Goal: Navigation & Orientation: Find specific page/section

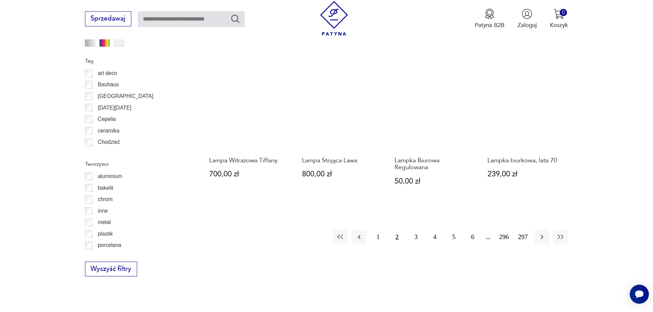
scroll to position [752, 0]
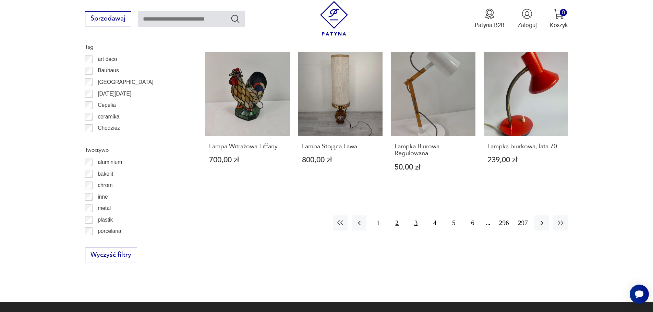
click at [413, 215] on button "3" at bounding box center [415, 222] width 15 height 15
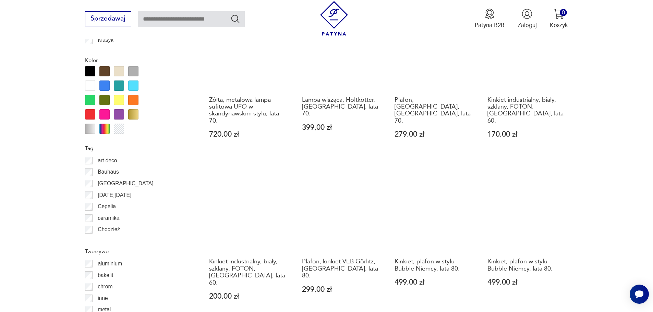
scroll to position [717, 0]
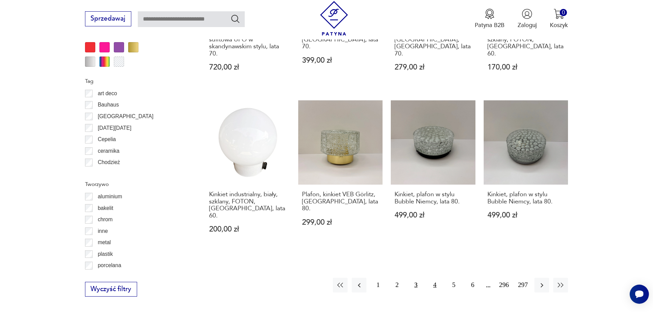
click at [431, 278] on button "4" at bounding box center [434, 285] width 15 height 15
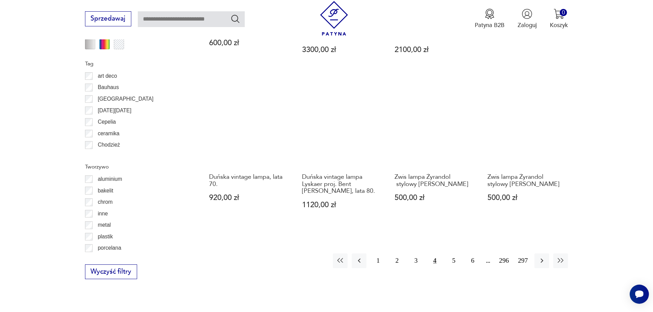
scroll to position [752, 0]
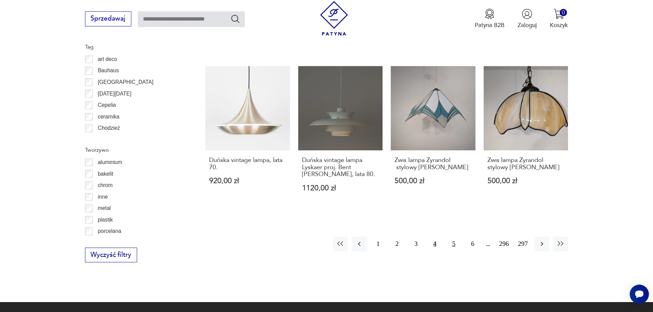
click at [453, 237] on button "5" at bounding box center [453, 244] width 15 height 15
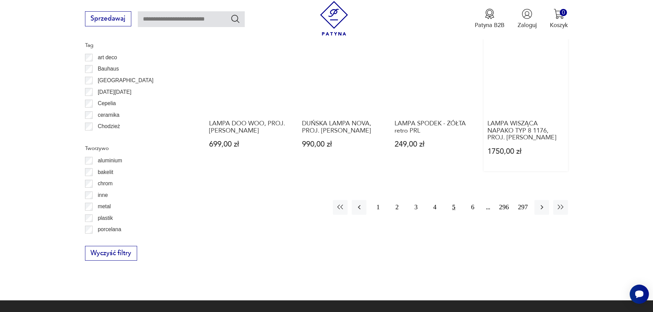
scroll to position [752, 0]
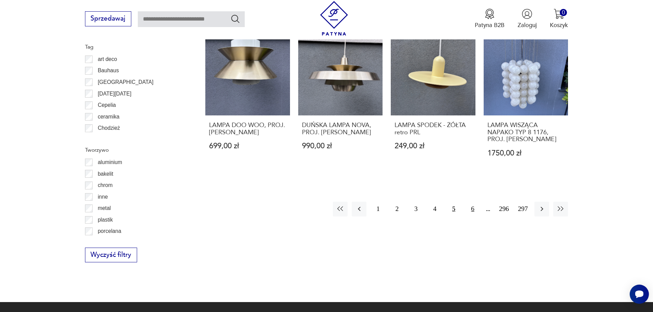
click at [467, 206] on button "6" at bounding box center [472, 209] width 15 height 15
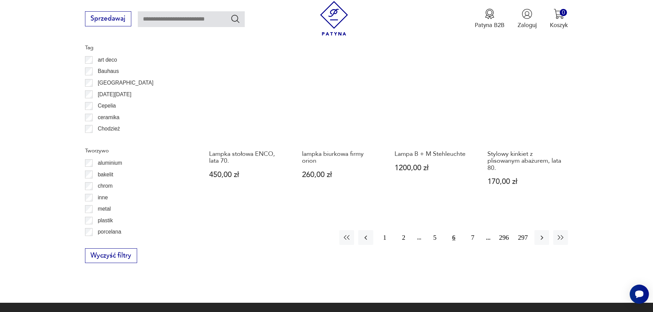
scroll to position [786, 0]
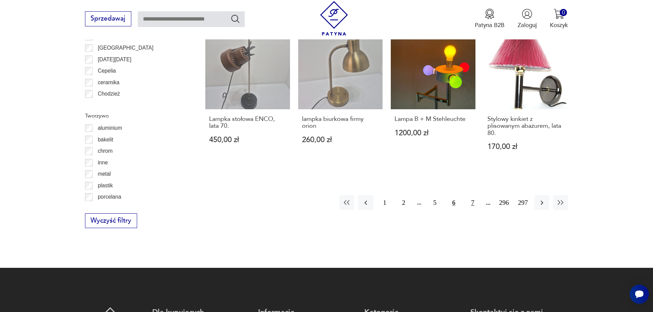
click at [476, 200] on button "7" at bounding box center [472, 202] width 15 height 15
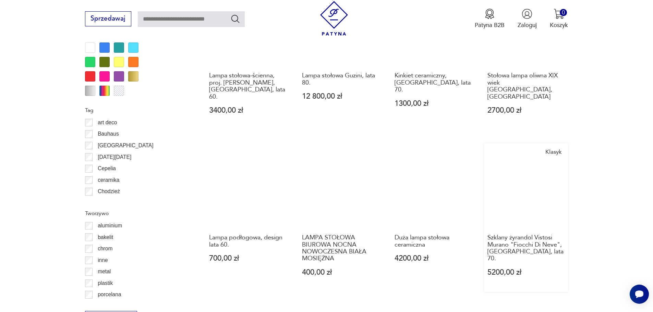
scroll to position [752, 0]
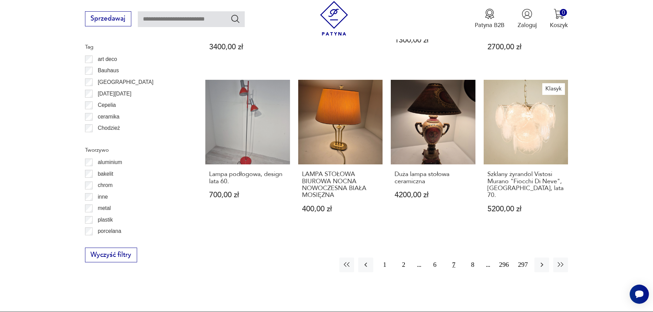
click at [330, 20] on img at bounding box center [334, 18] width 35 height 35
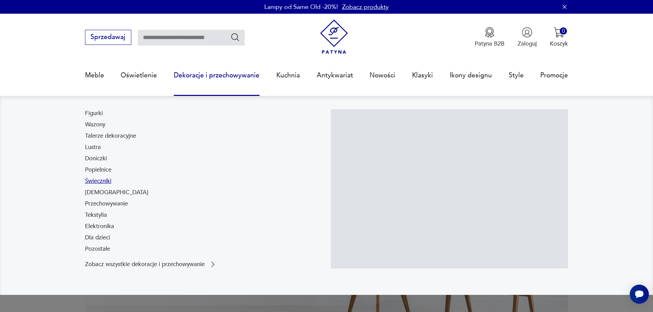
click at [105, 183] on link "Świeczniki" at bounding box center [98, 181] width 26 height 8
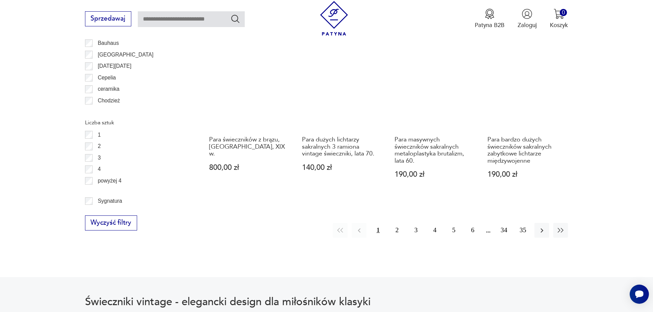
scroll to position [811, 0]
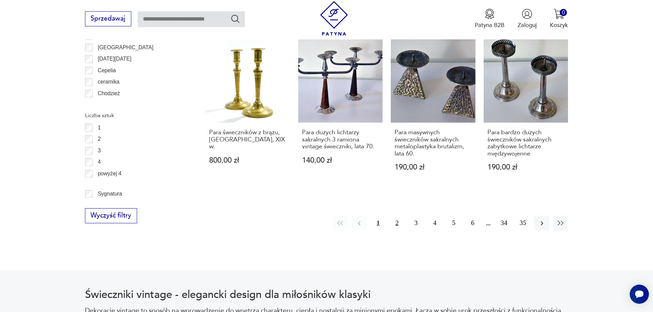
click at [399, 216] on button "2" at bounding box center [396, 223] width 15 height 15
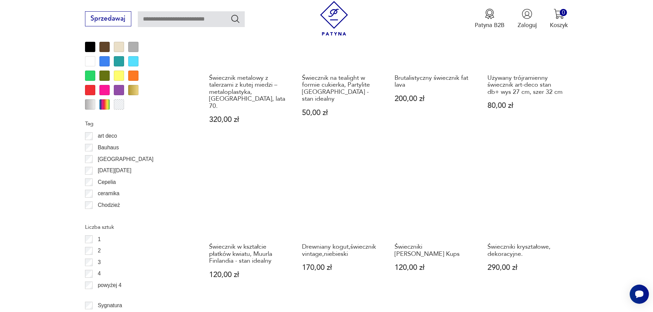
scroll to position [845, 0]
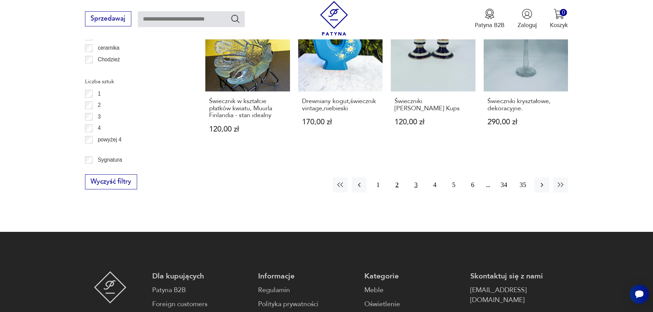
click at [412, 177] on button "3" at bounding box center [415, 184] width 15 height 15
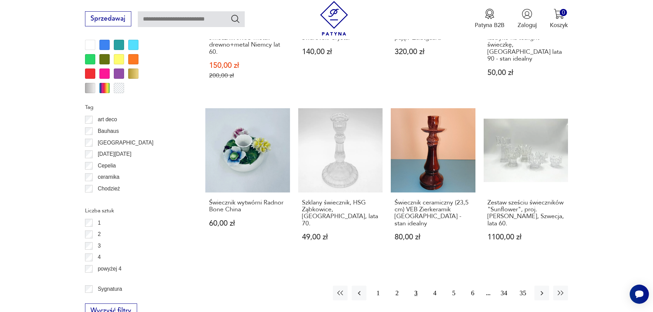
scroll to position [742, 0]
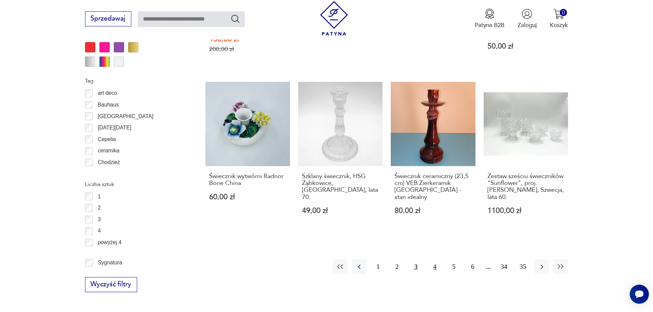
click at [434, 260] on button "4" at bounding box center [434, 266] width 15 height 15
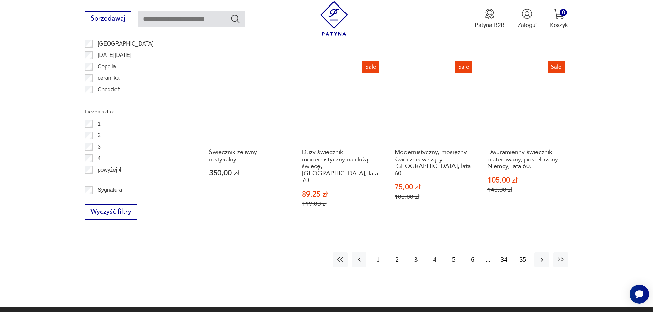
scroll to position [845, 0]
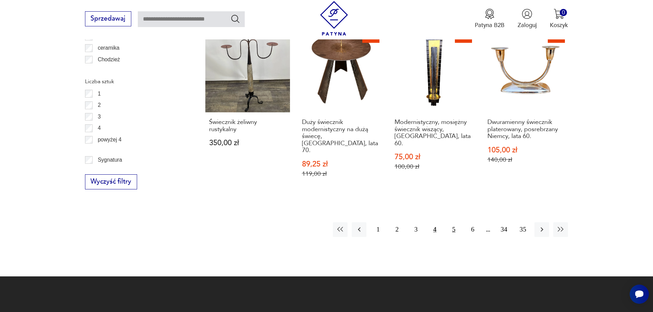
click at [448, 222] on button "5" at bounding box center [453, 229] width 15 height 15
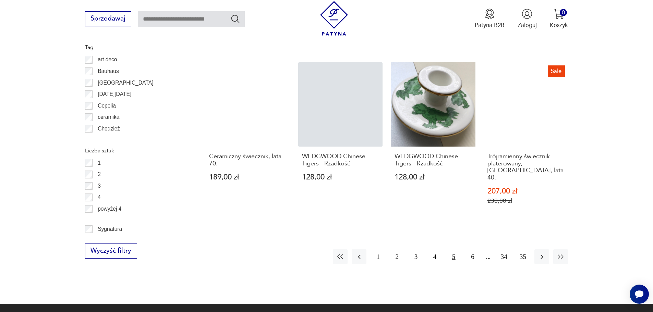
scroll to position [776, 0]
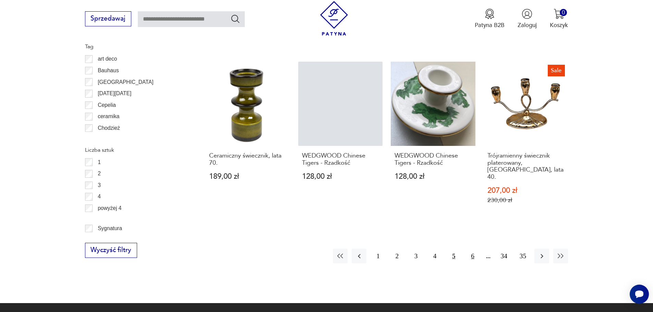
click at [467, 249] on button "6" at bounding box center [472, 256] width 15 height 15
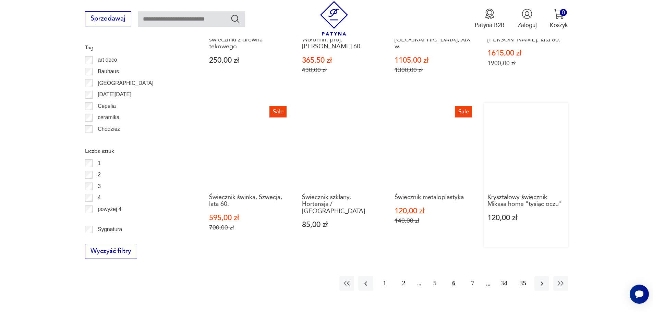
scroll to position [776, 0]
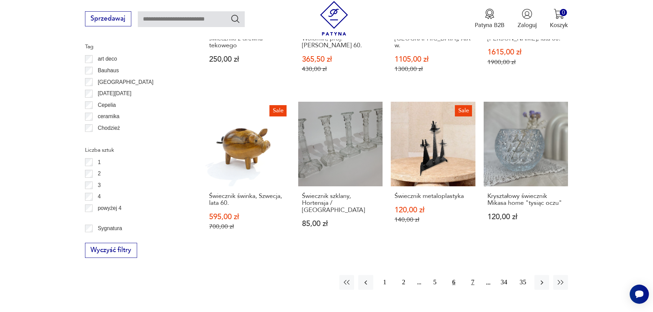
click at [469, 275] on button "7" at bounding box center [472, 282] width 15 height 15
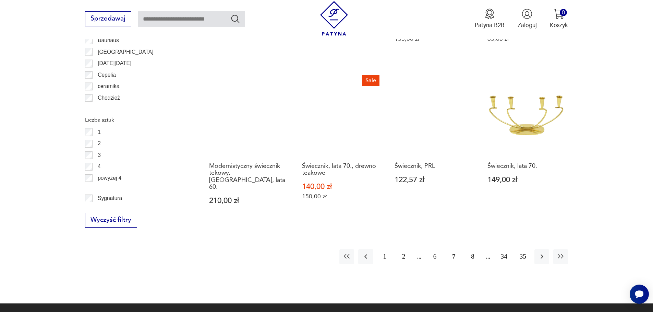
scroll to position [810, 0]
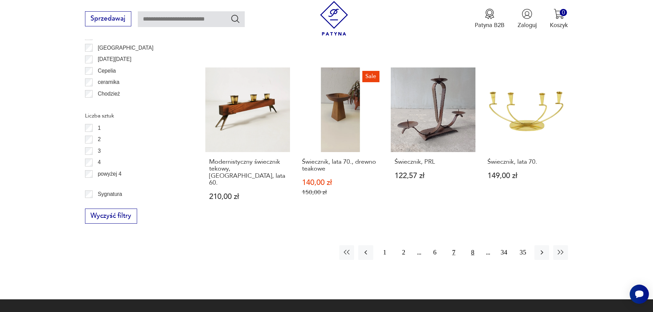
click at [475, 245] on button "8" at bounding box center [472, 252] width 15 height 15
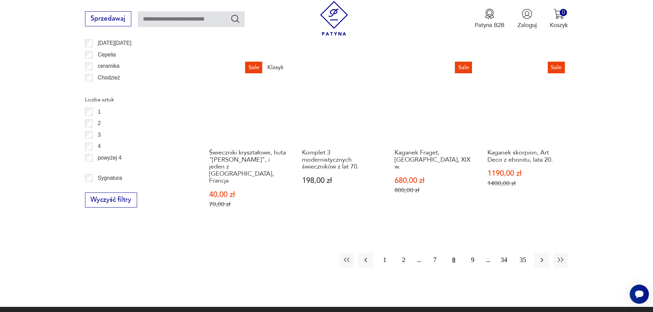
scroll to position [845, 0]
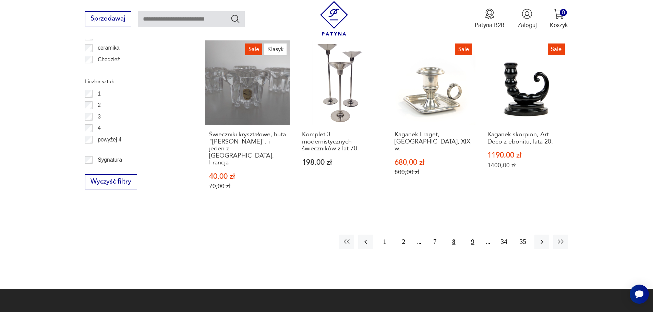
click at [471, 235] on button "9" at bounding box center [472, 242] width 15 height 15
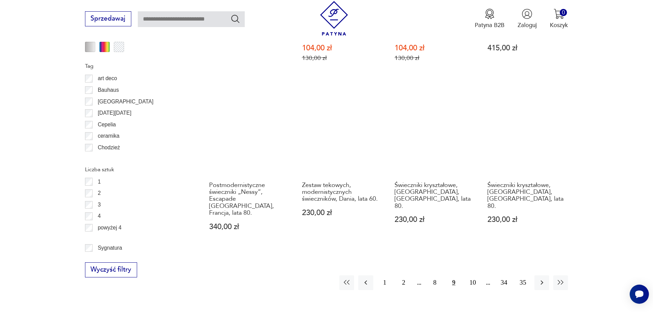
scroll to position [810, 0]
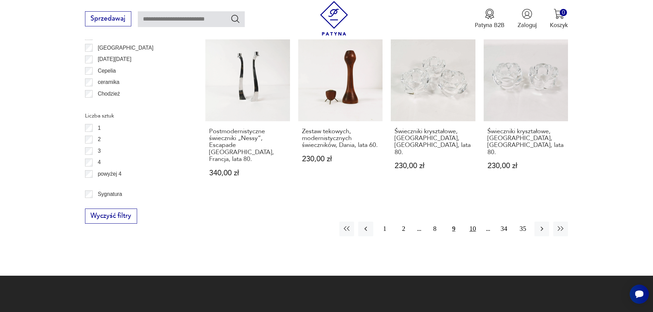
click at [473, 222] on button "10" at bounding box center [472, 229] width 15 height 15
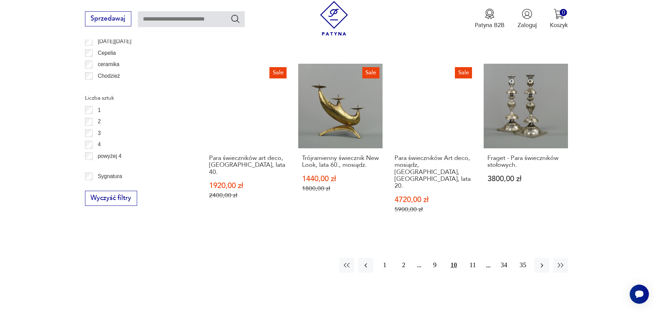
scroll to position [845, 0]
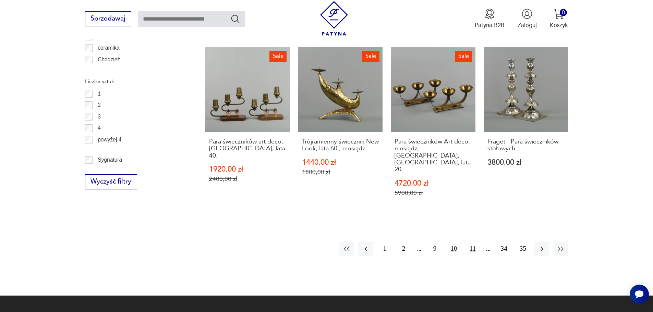
click at [471, 241] on button "11" at bounding box center [472, 248] width 15 height 15
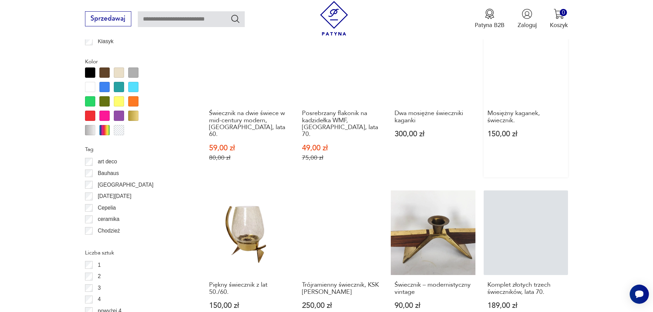
scroll to position [845, 0]
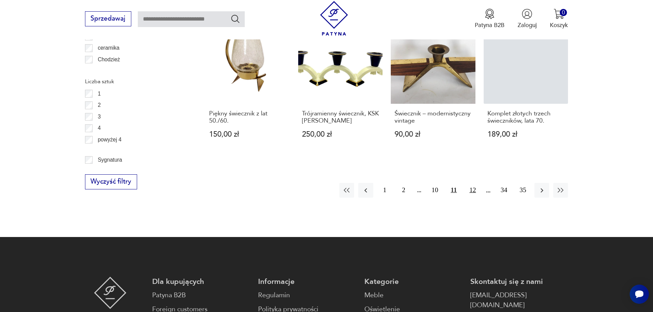
click at [475, 183] on button "12" at bounding box center [472, 190] width 15 height 15
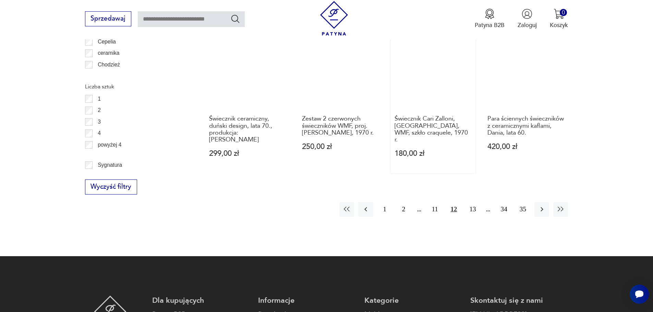
scroll to position [913, 0]
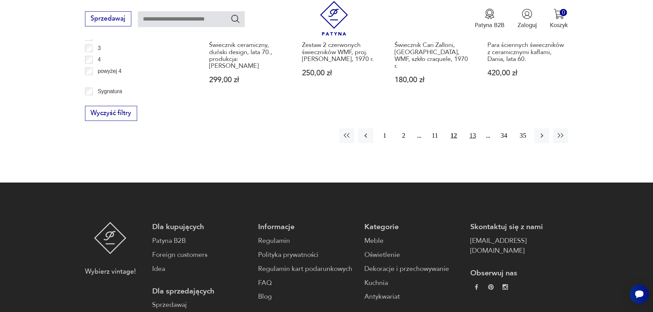
click at [471, 128] on button "13" at bounding box center [472, 135] width 15 height 15
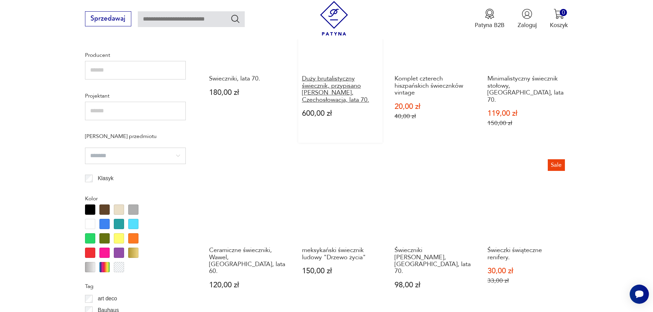
scroll to position [673, 0]
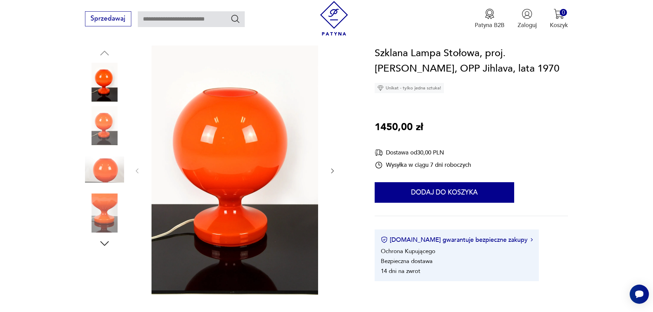
scroll to position [103, 0]
